Goal: Task Accomplishment & Management: Complete application form

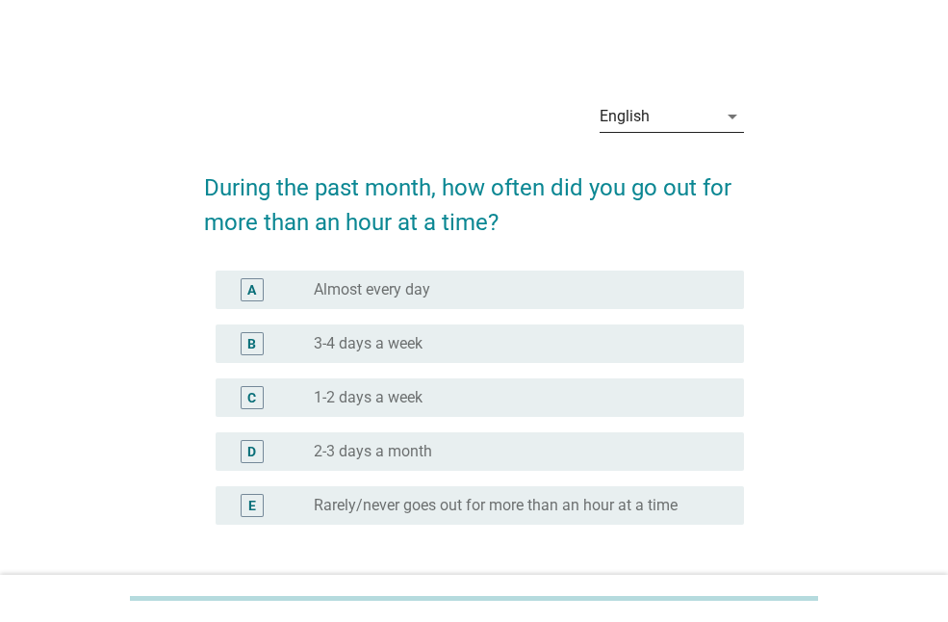
click at [663, 118] on div "English" at bounding box center [658, 116] width 117 height 31
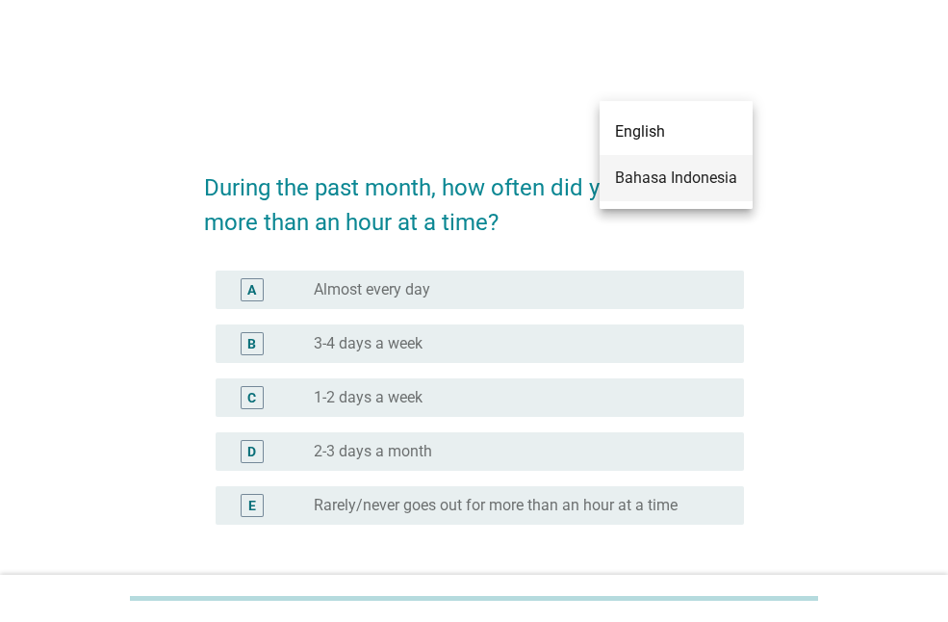
click at [641, 175] on div "Bahasa Indonesia" at bounding box center [676, 178] width 122 height 23
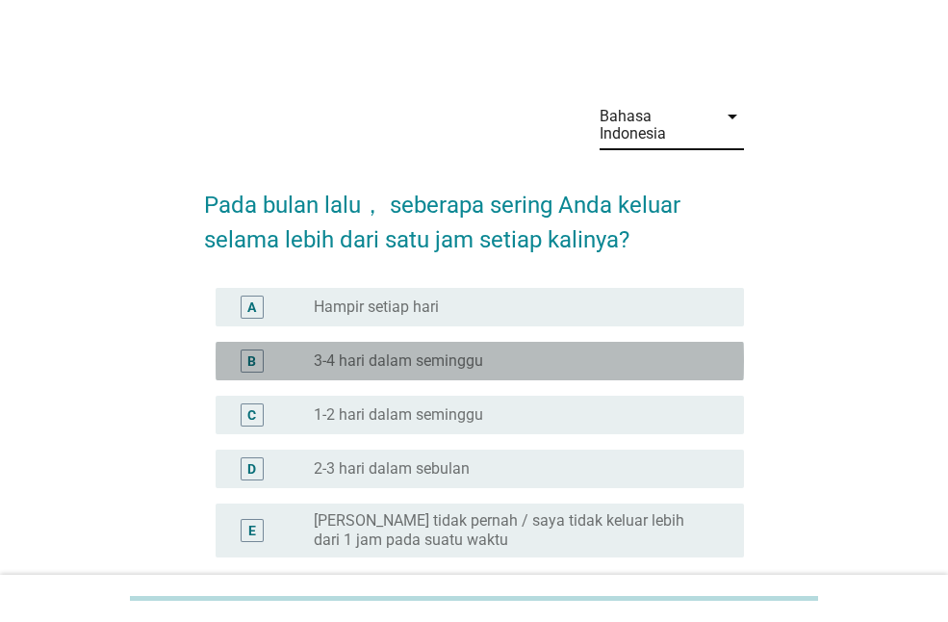
click at [540, 366] on div "radio_button_unchecked 3-4 hari dalam seminggu" at bounding box center [514, 360] width 400 height 19
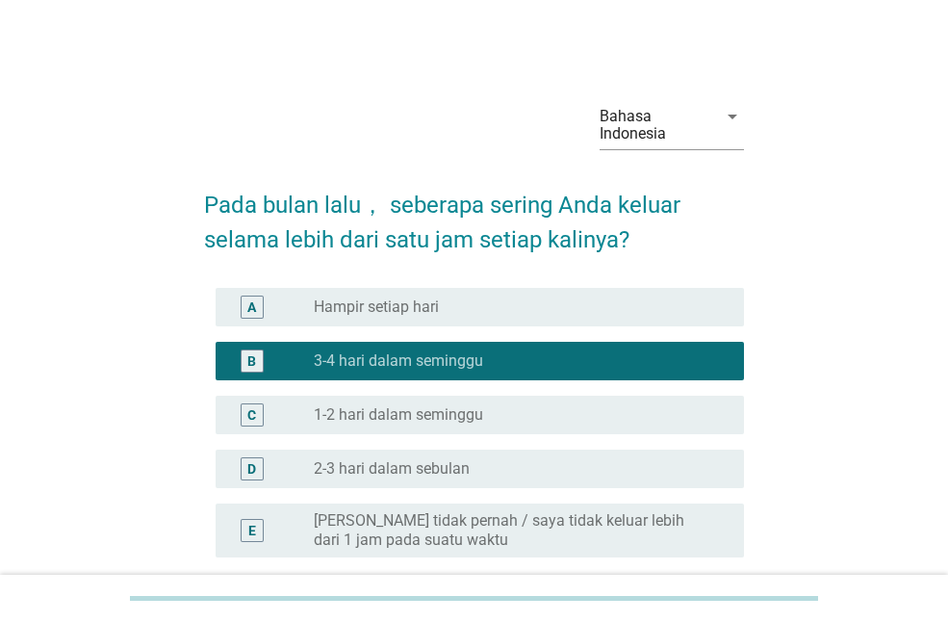
scroll to position [183, 0]
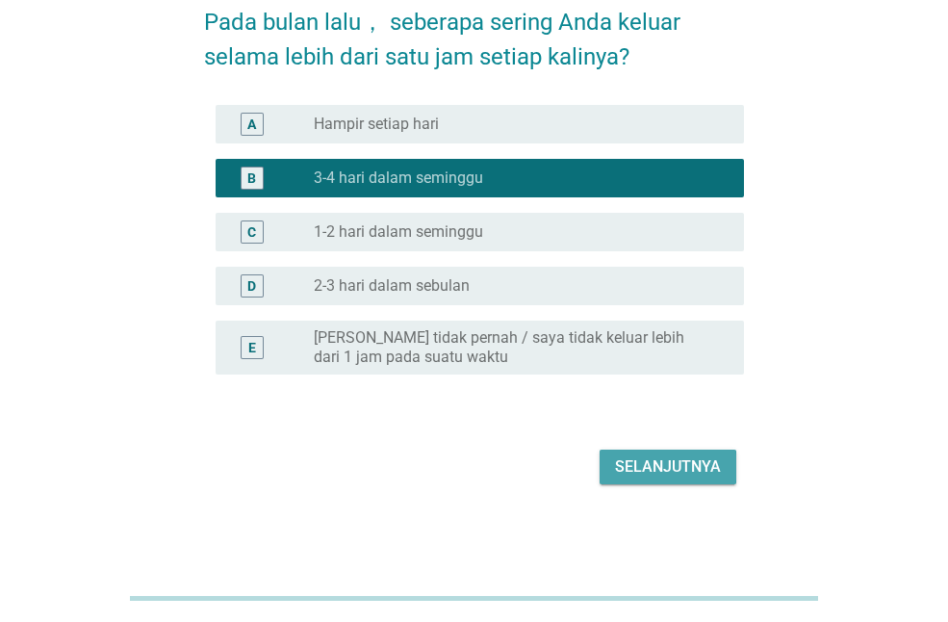
click at [696, 451] on button "Selanjutnya" at bounding box center [668, 467] width 137 height 35
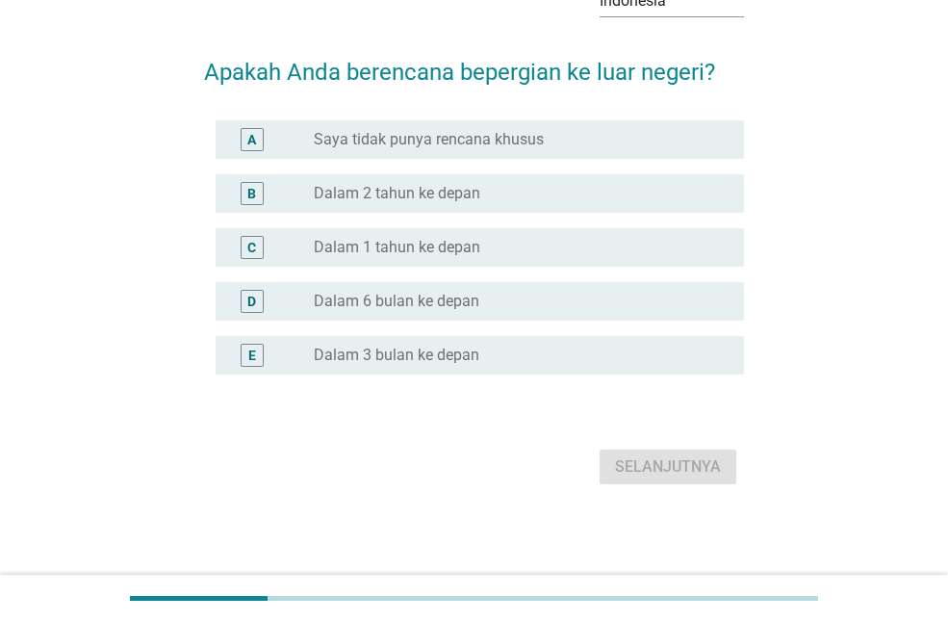
scroll to position [0, 0]
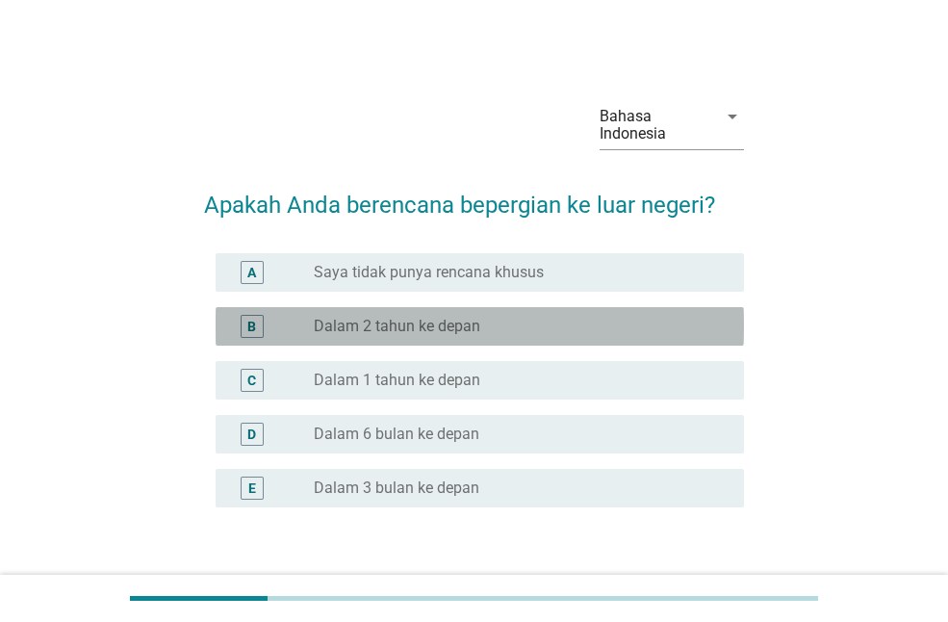
click at [586, 325] on div "radio_button_unchecked Dalam 2 tahun ke depan" at bounding box center [514, 326] width 400 height 19
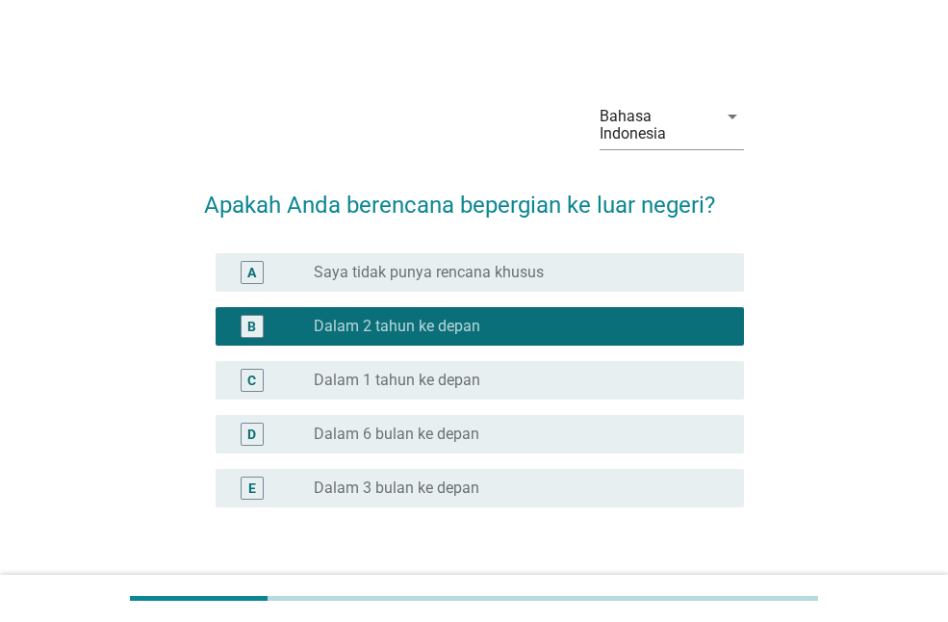
scroll to position [133, 0]
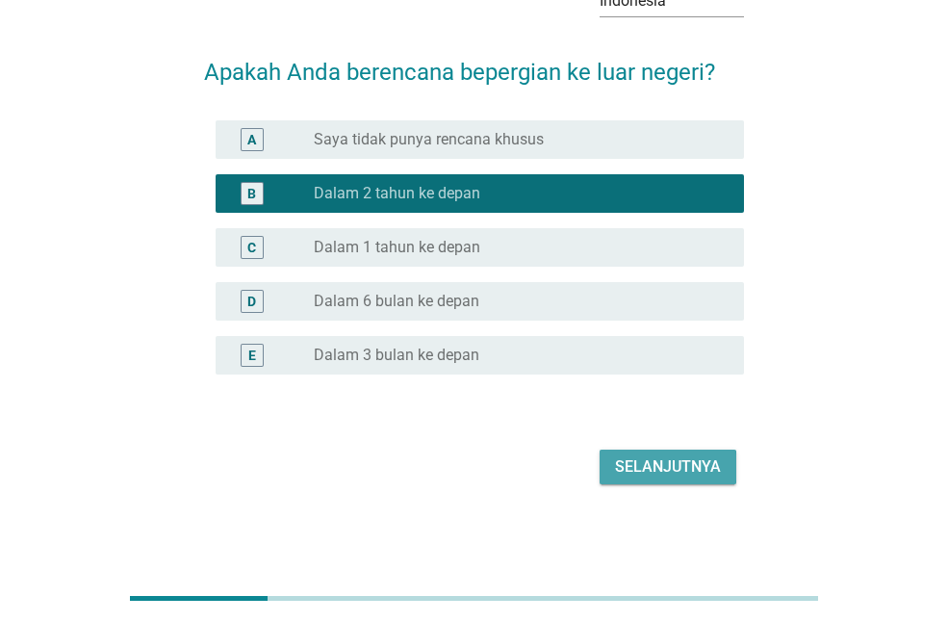
click at [706, 470] on div "Selanjutnya" at bounding box center [668, 466] width 106 height 23
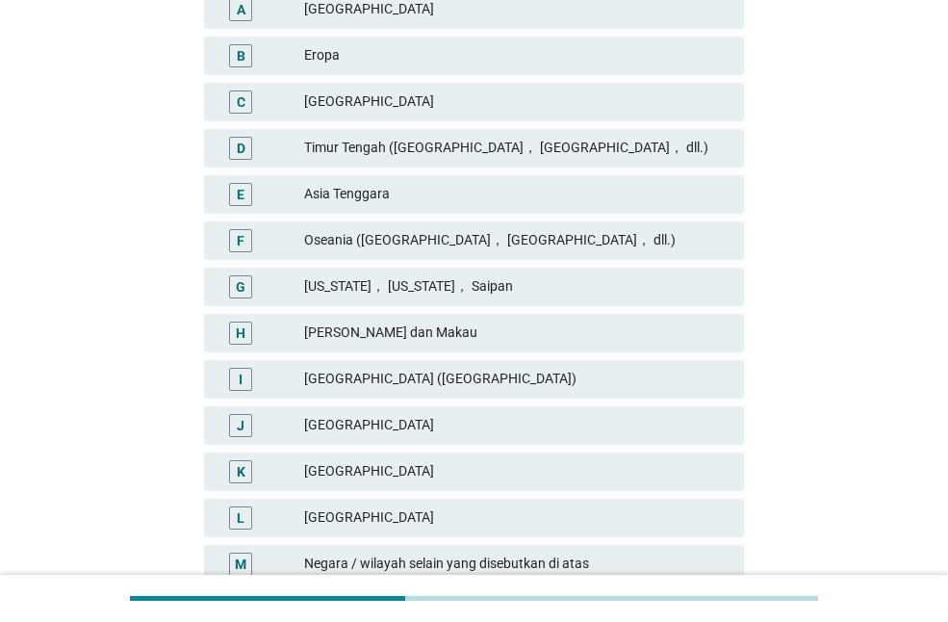
scroll to position [387, 0]
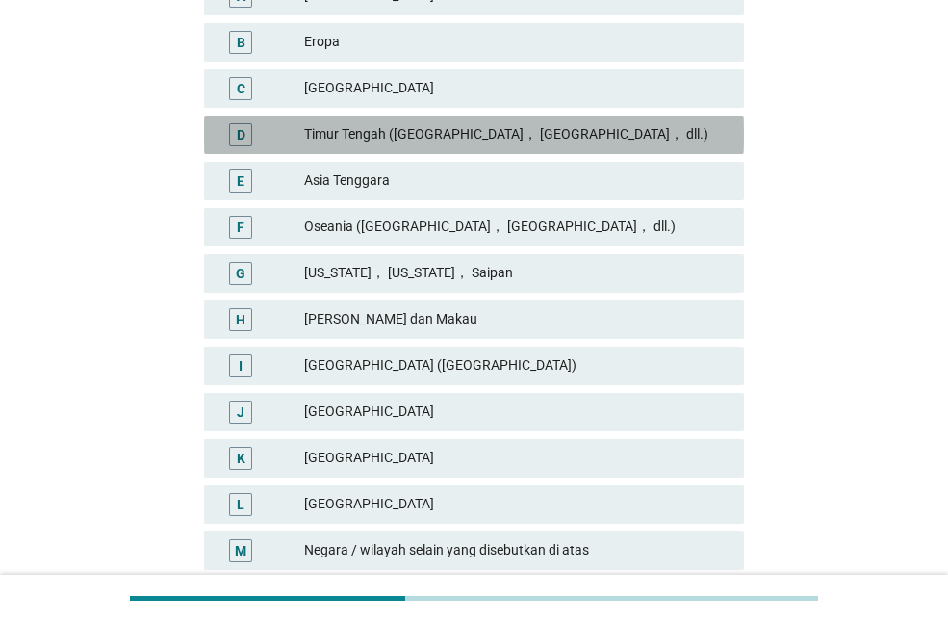
click at [593, 127] on div "Timur Tengah ([GEOGRAPHIC_DATA]， [GEOGRAPHIC_DATA]， dll.)" at bounding box center [516, 134] width 425 height 23
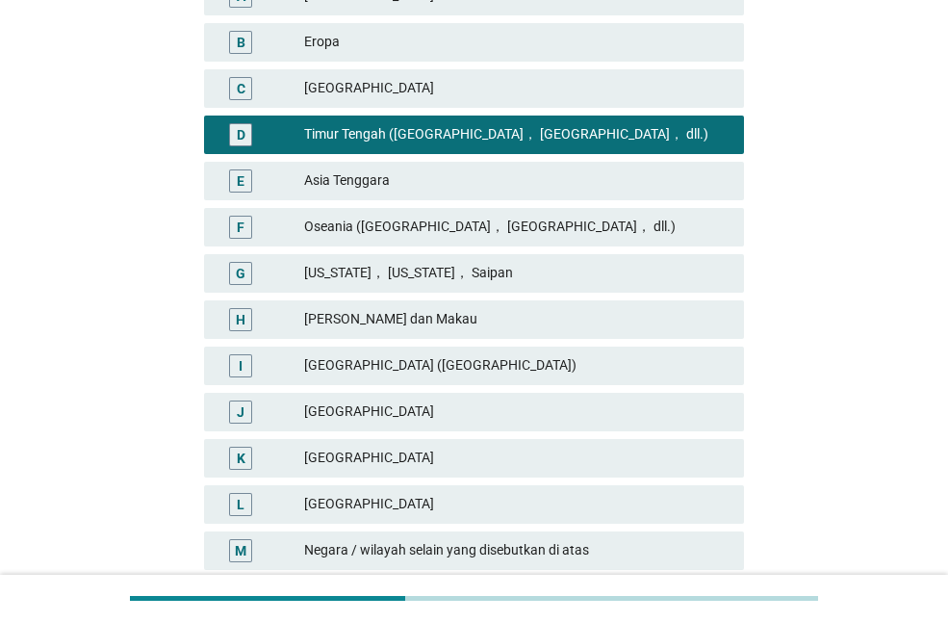
scroll to position [544, 0]
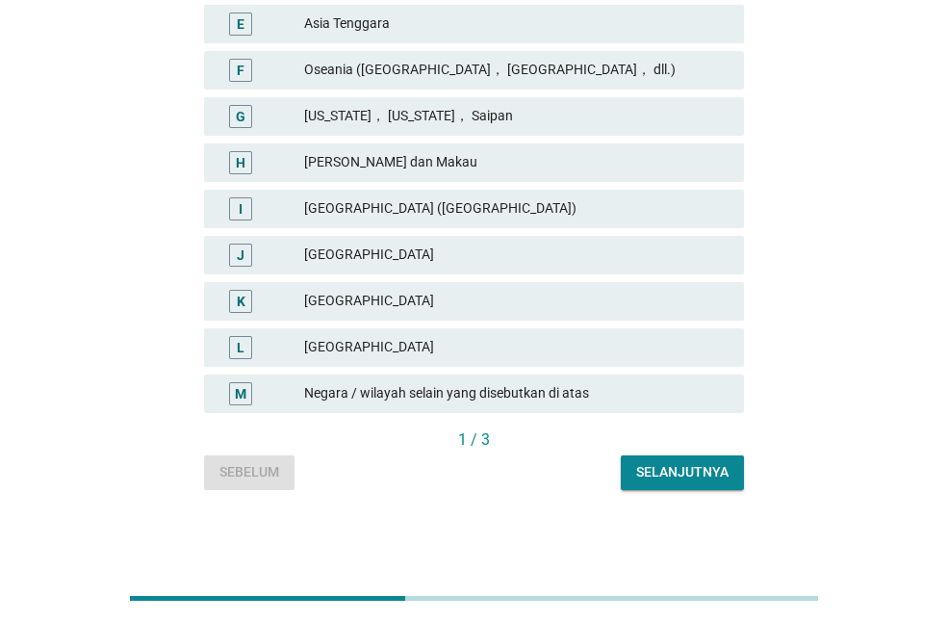
click at [694, 458] on button "Selanjutnya" at bounding box center [682, 472] width 123 height 35
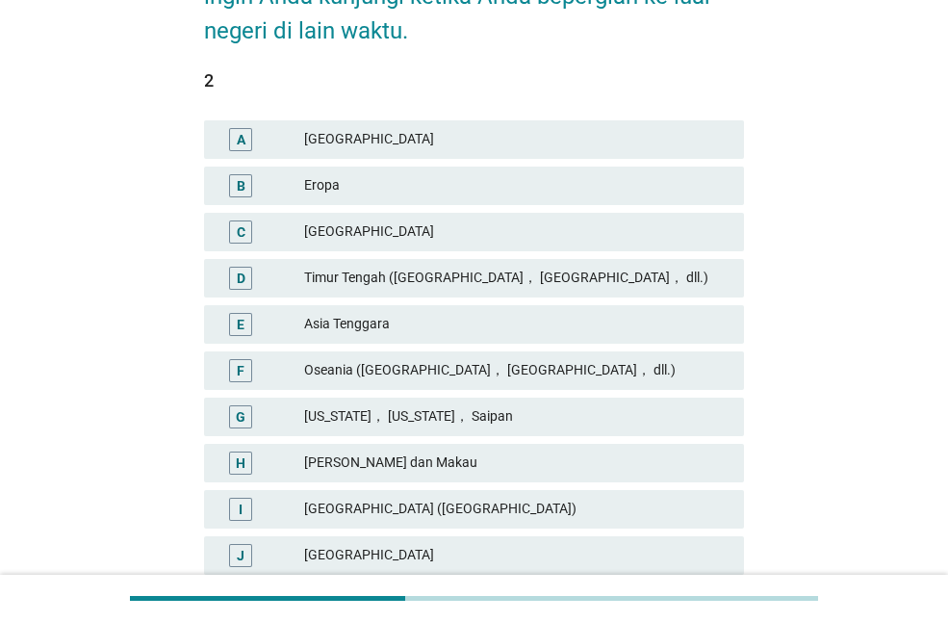
scroll to position [358, 0]
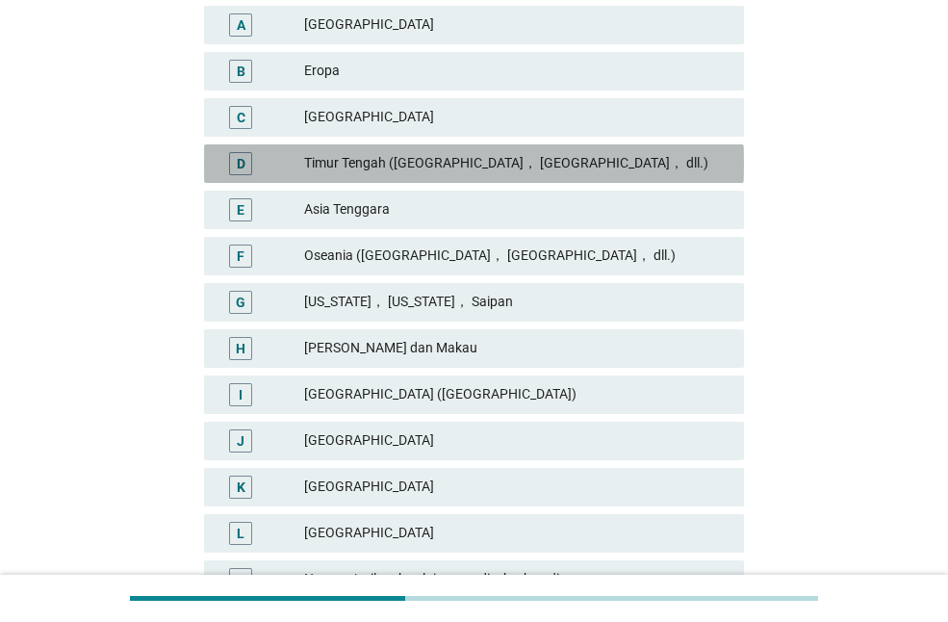
click at [546, 152] on div "Timur Tengah ([GEOGRAPHIC_DATA]， [GEOGRAPHIC_DATA]， dll.)" at bounding box center [516, 163] width 425 height 23
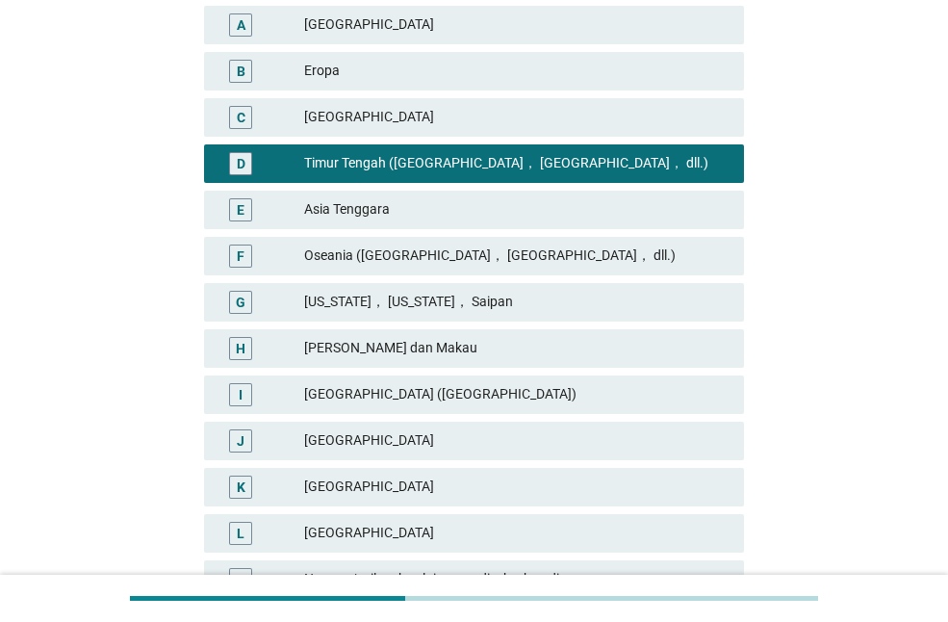
click at [479, 189] on div "E [GEOGRAPHIC_DATA]" at bounding box center [474, 210] width 548 height 46
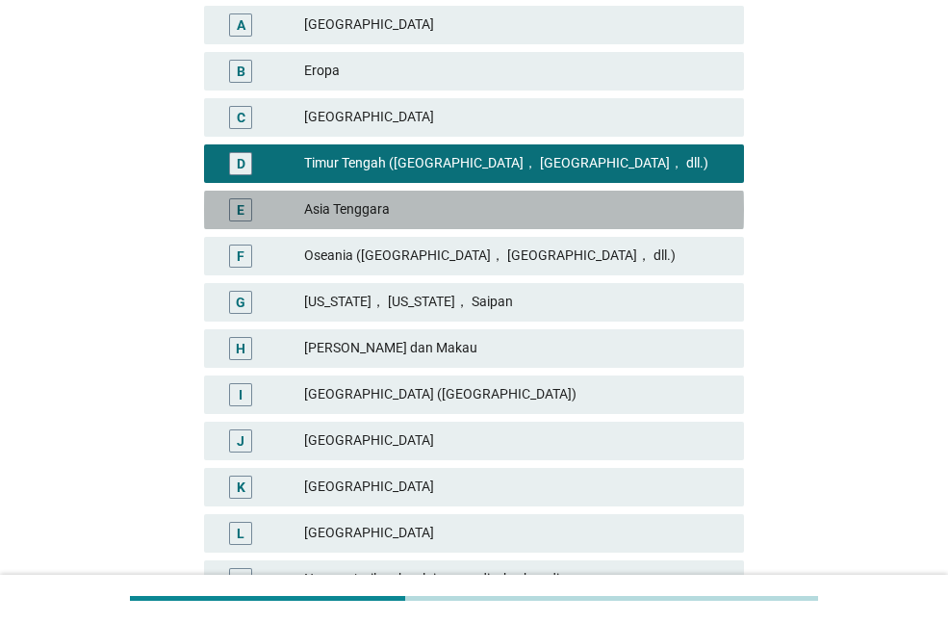
click at [468, 199] on div "Asia Tenggara" at bounding box center [516, 209] width 425 height 23
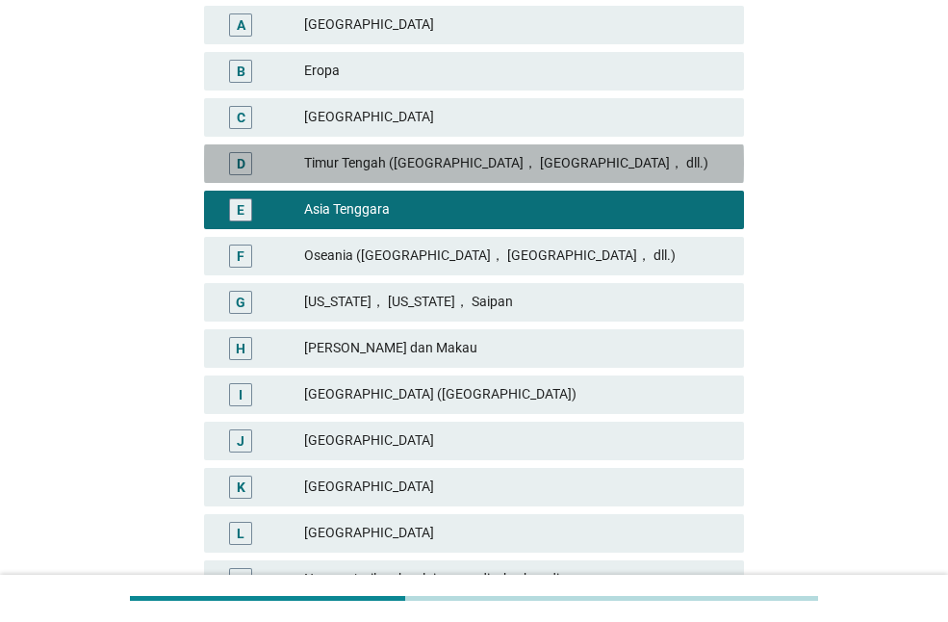
click at [453, 164] on div "Timur Tengah ([GEOGRAPHIC_DATA]， [GEOGRAPHIC_DATA]， dll.)" at bounding box center [516, 163] width 425 height 23
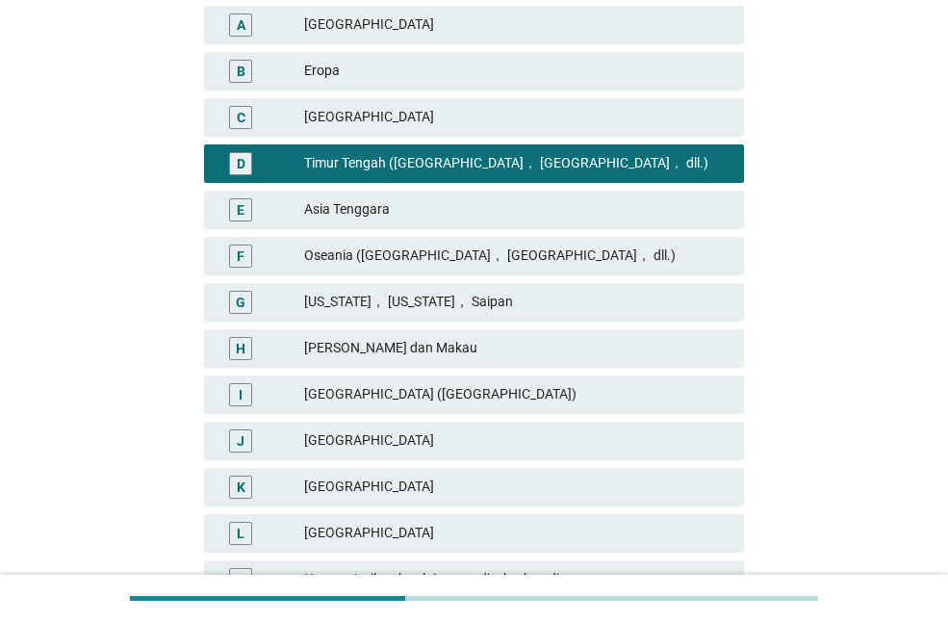
scroll to position [544, 0]
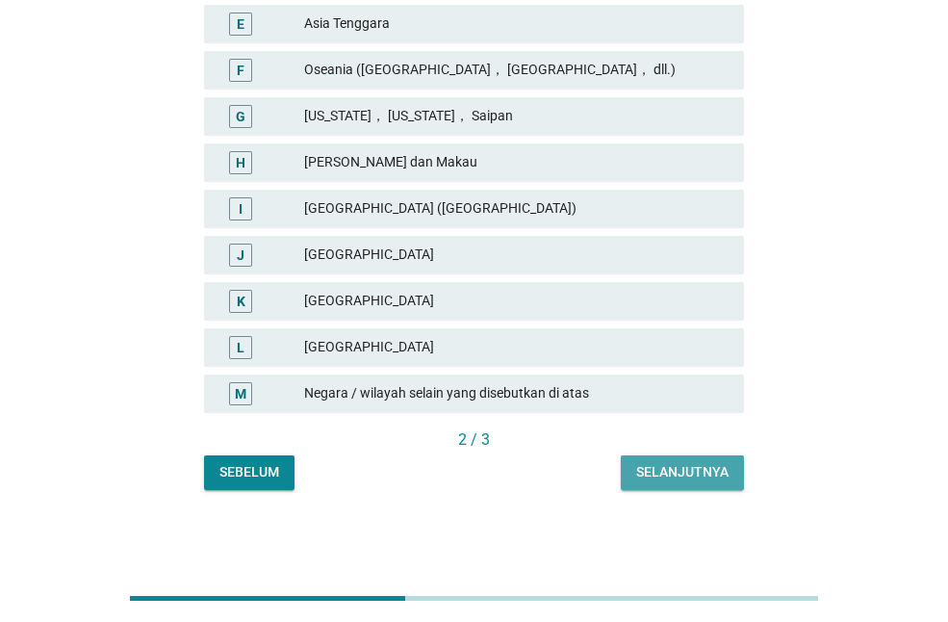
click at [731, 472] on button "Selanjutnya" at bounding box center [682, 472] width 123 height 35
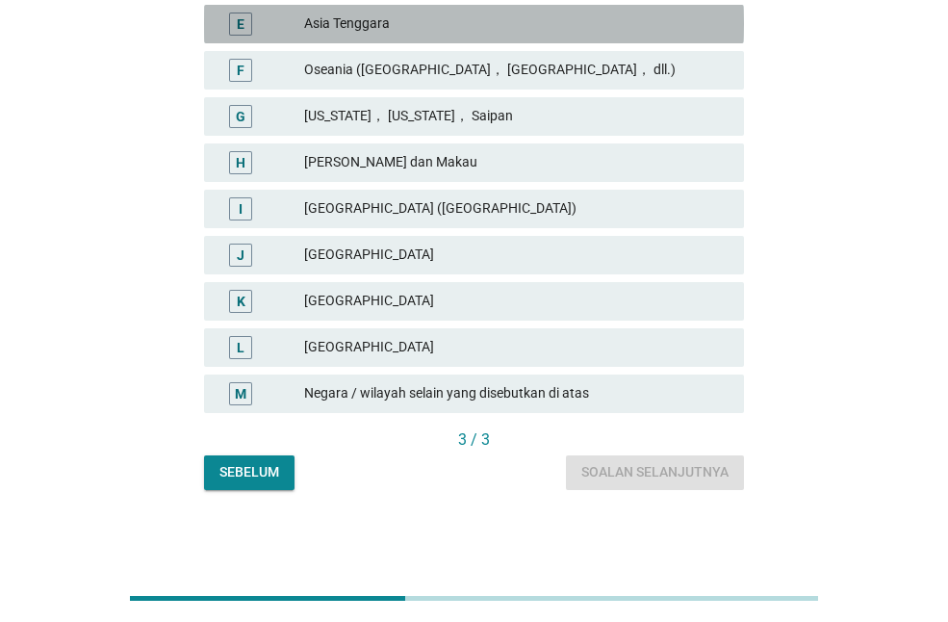
click at [534, 31] on div "Asia Tenggara" at bounding box center [516, 24] width 425 height 23
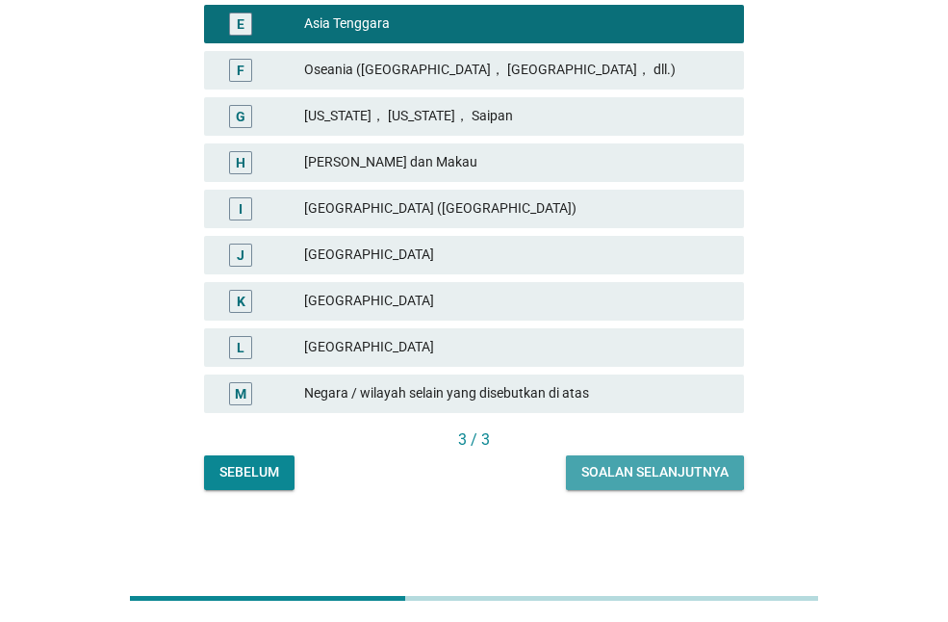
click at [633, 469] on div "Soalan selanjutnya" at bounding box center [654, 472] width 147 height 20
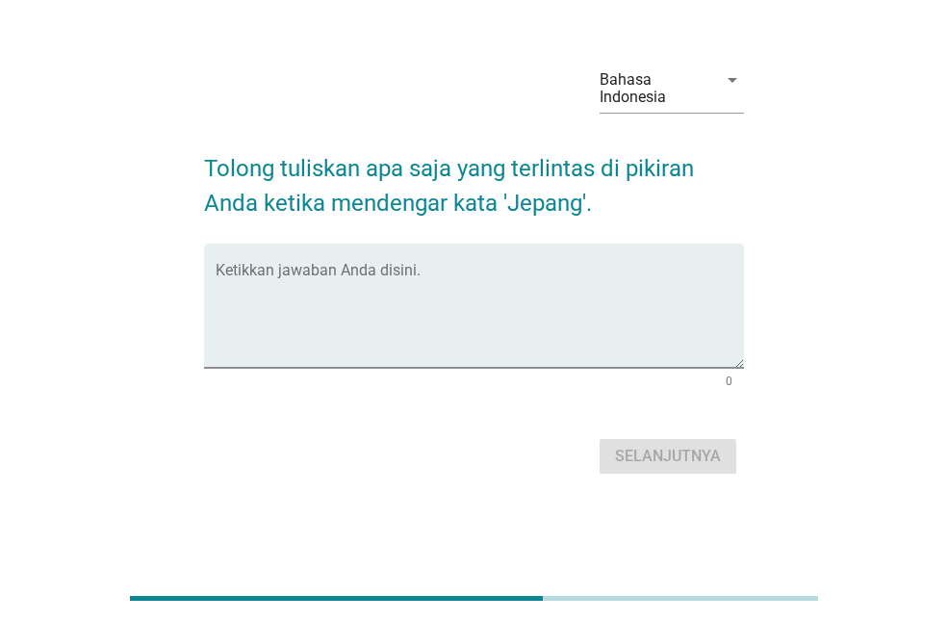
scroll to position [0, 0]
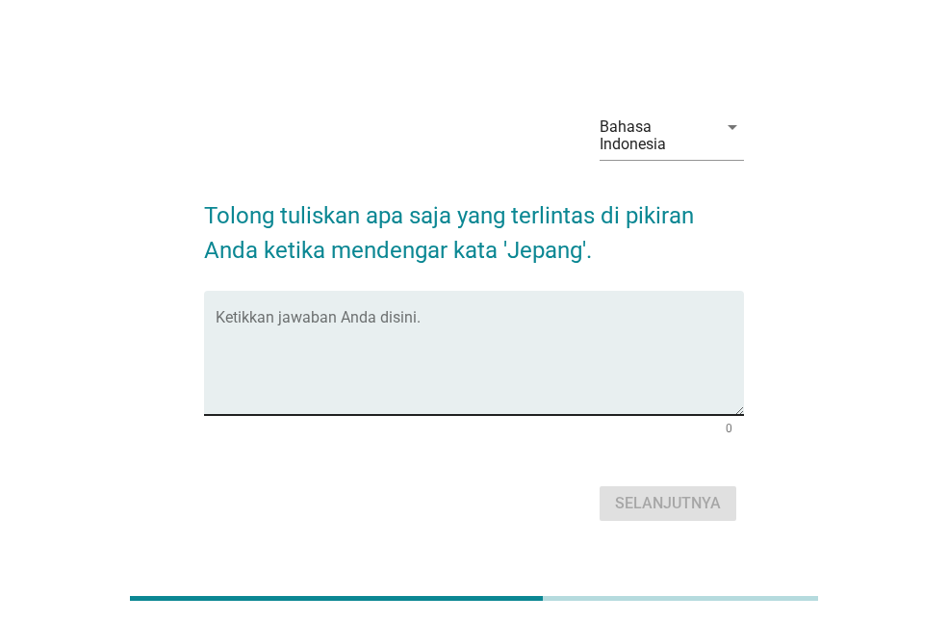
click at [513, 323] on textarea "Ketikkan jawaban Anda disini." at bounding box center [480, 364] width 529 height 101
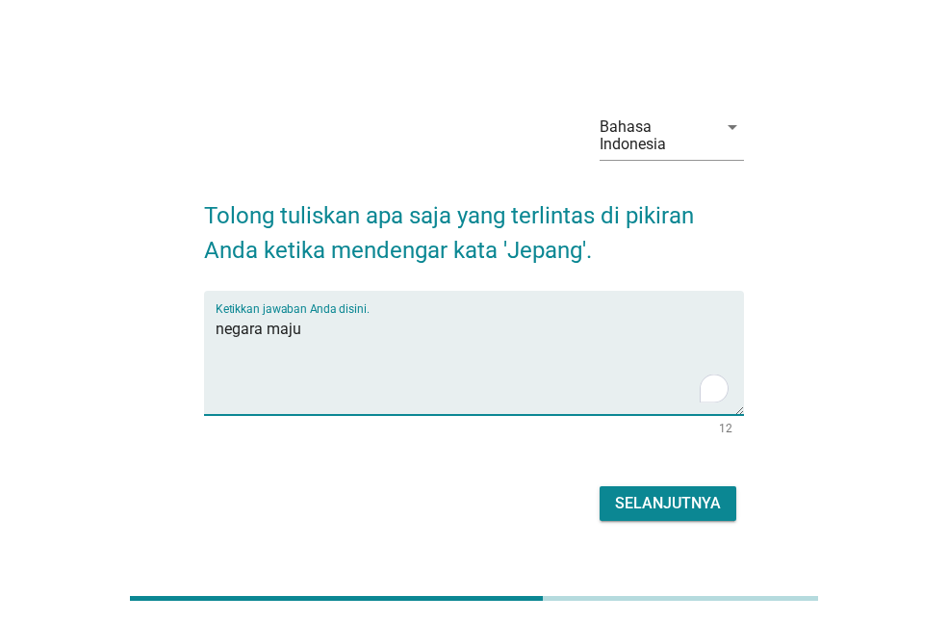
type textarea "negara maju"
click at [650, 510] on div "Selanjutnya" at bounding box center [668, 503] width 106 height 23
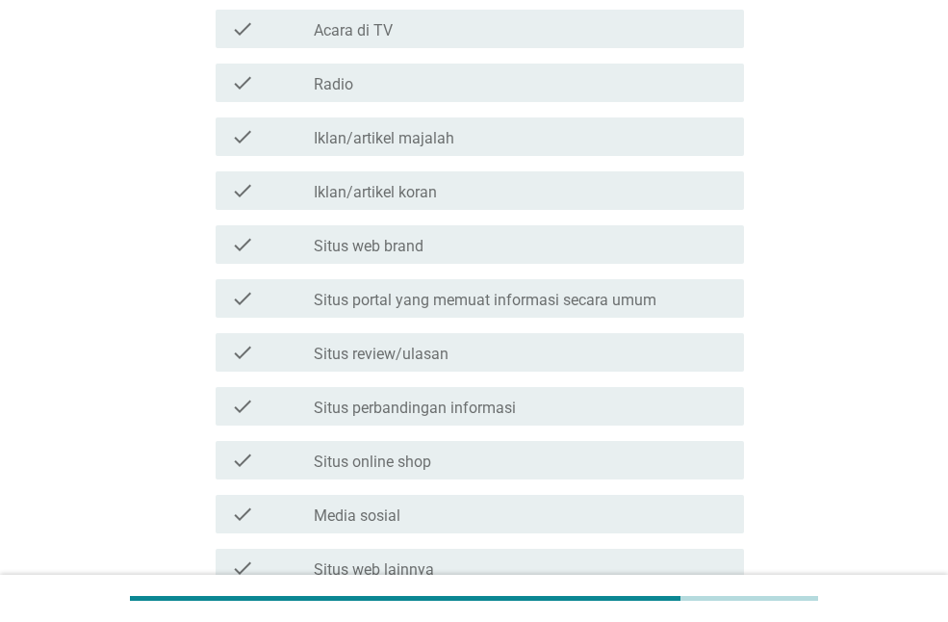
scroll to position [423, 0]
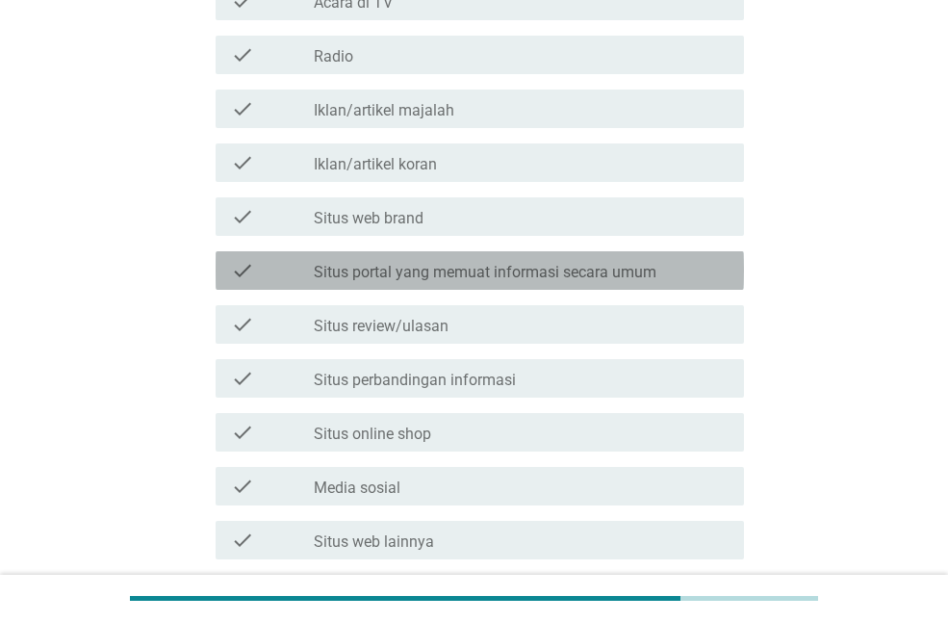
click at [622, 280] on label "Situs portal yang memuat informasi secara umum" at bounding box center [485, 272] width 343 height 19
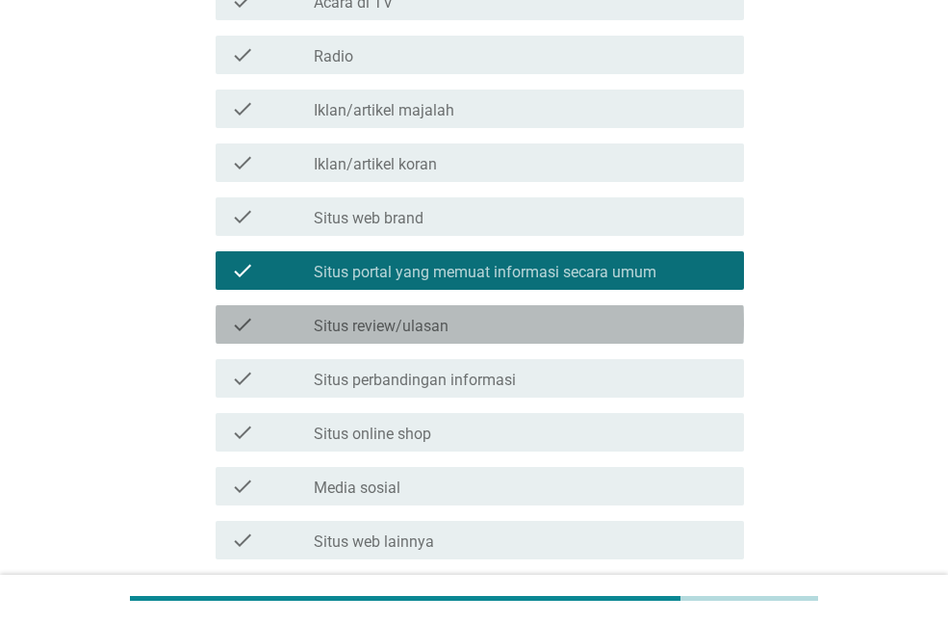
click at [577, 325] on div "check_box_outline_blank Situs review/ulasan" at bounding box center [521, 324] width 415 height 23
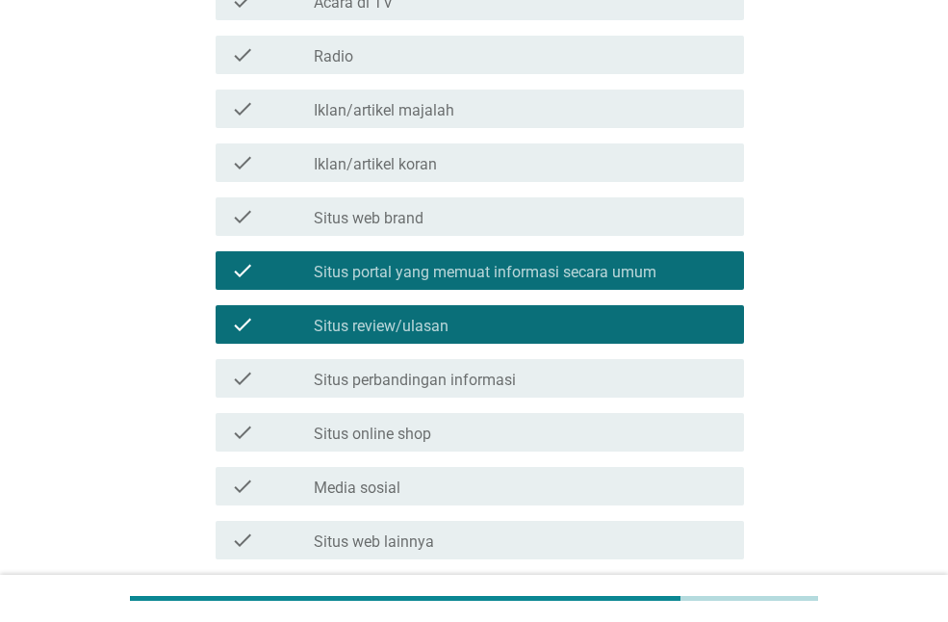
scroll to position [746, 0]
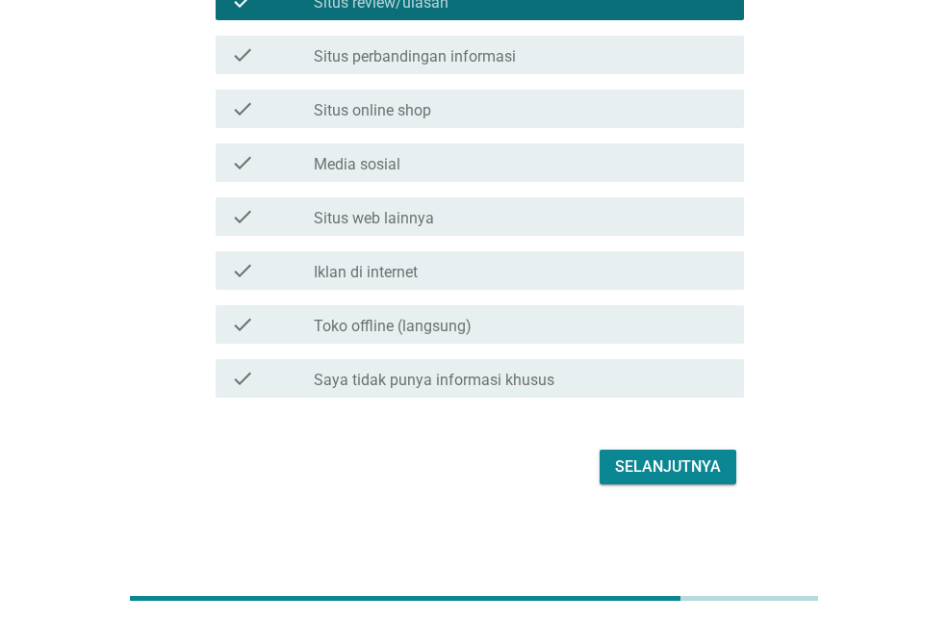
click at [545, 182] on div "check check_box_outline_blank Media sosial" at bounding box center [474, 163] width 540 height 54
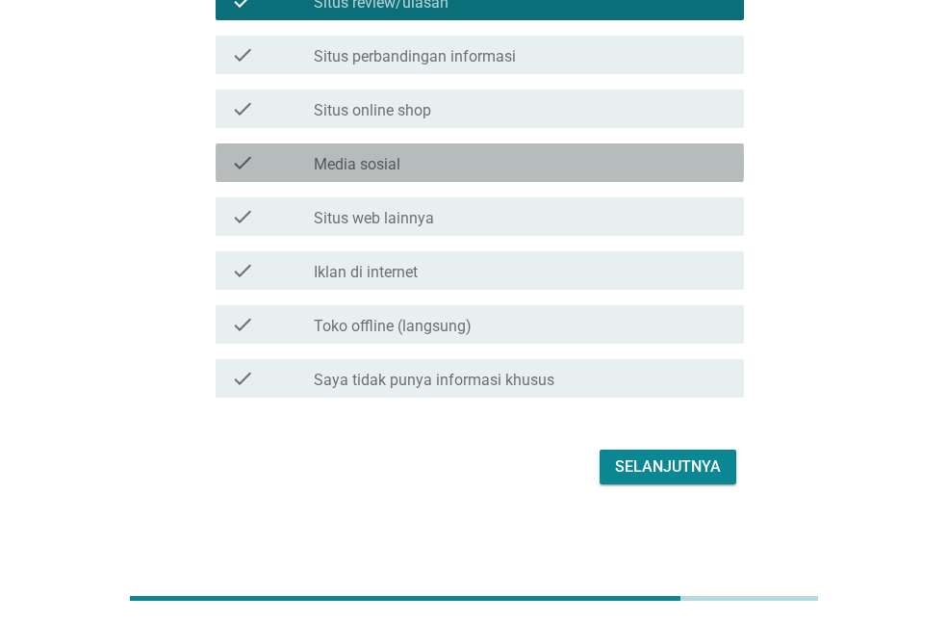
click at [489, 171] on div "check_box_outline_blank Media sosial" at bounding box center [521, 162] width 415 height 23
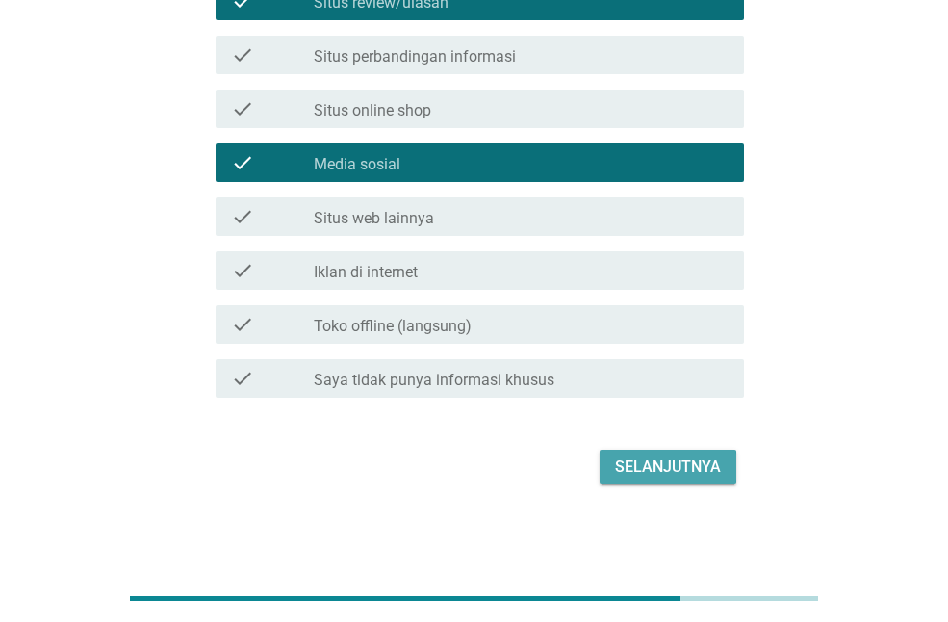
click at [635, 451] on button "Selanjutnya" at bounding box center [668, 467] width 137 height 35
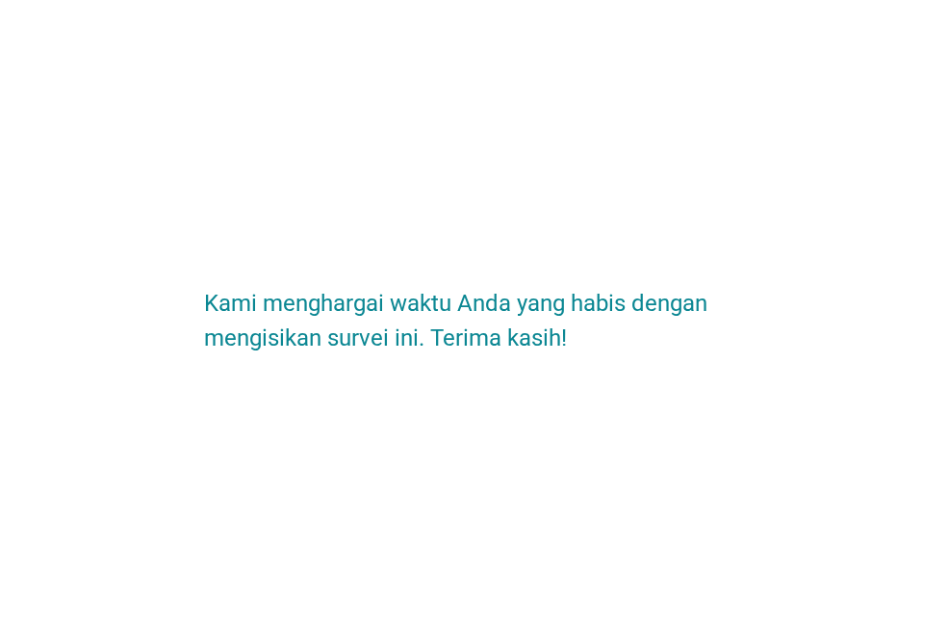
scroll to position [0, 0]
